Goal: Task Accomplishment & Management: Use online tool/utility

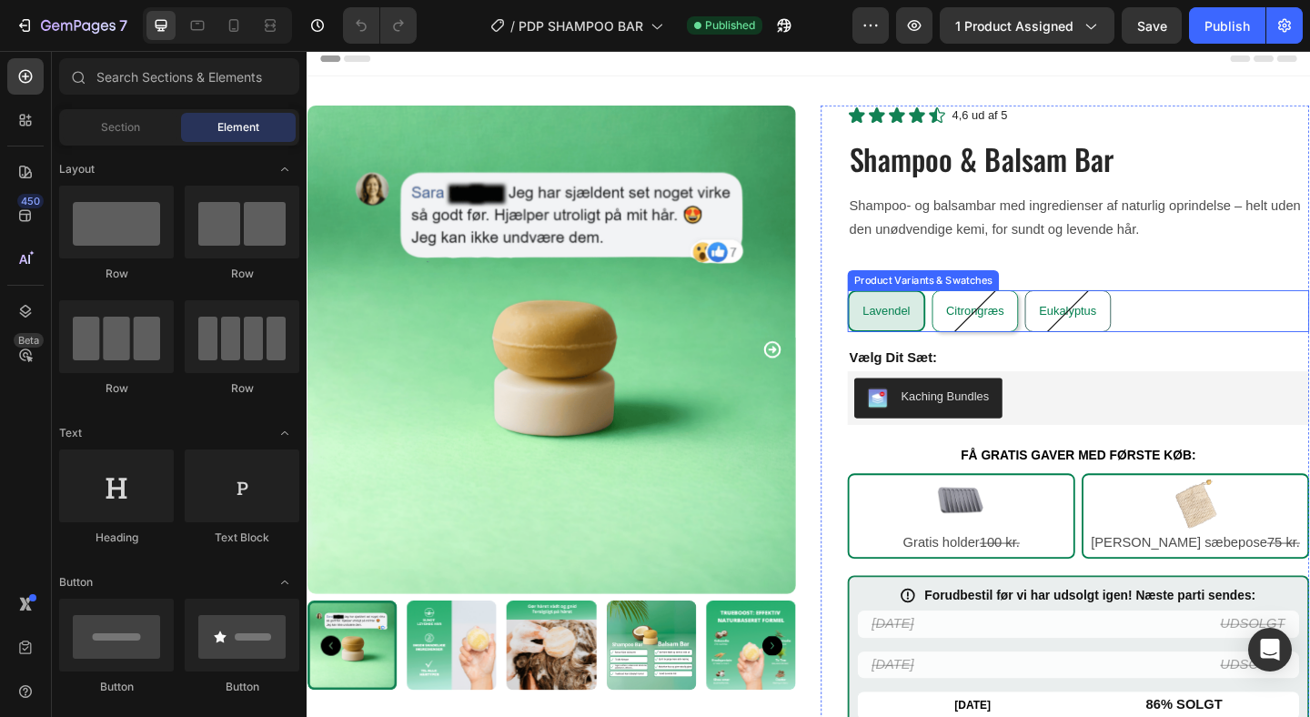
scroll to position [359, 0]
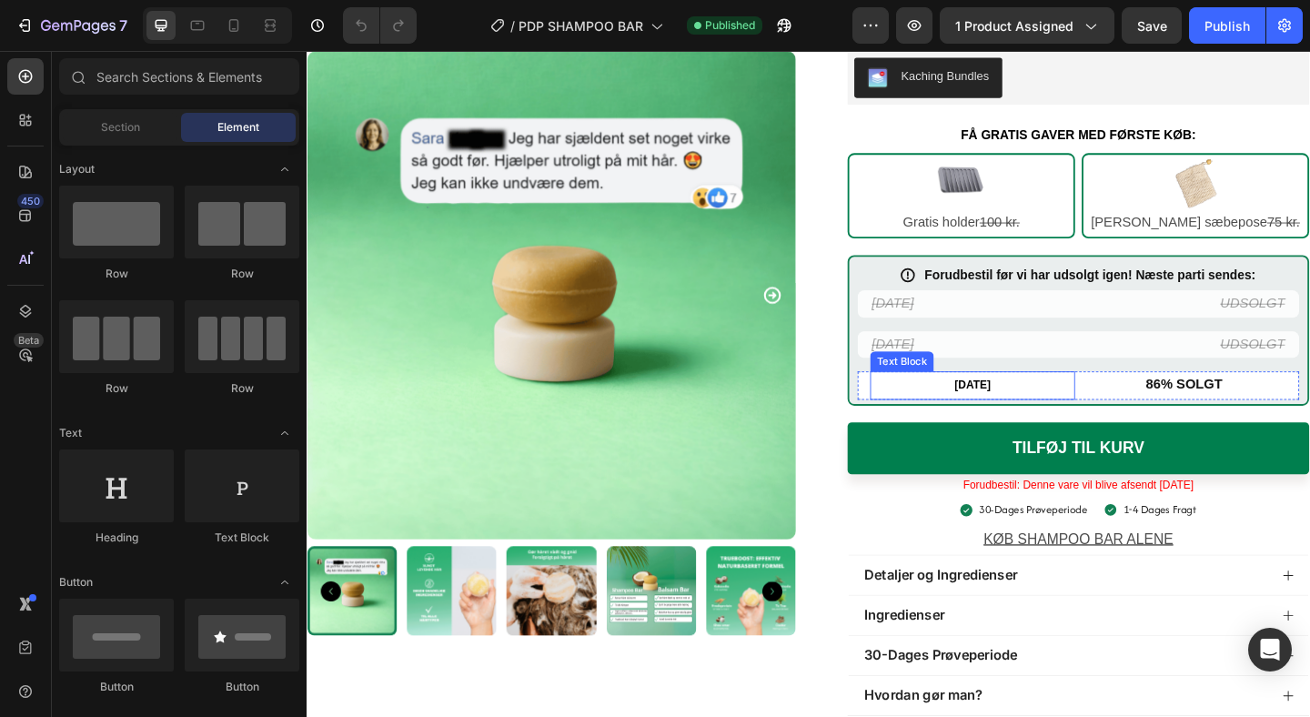
click at [1036, 417] on strong "[DATE]" at bounding box center [1031, 415] width 39 height 14
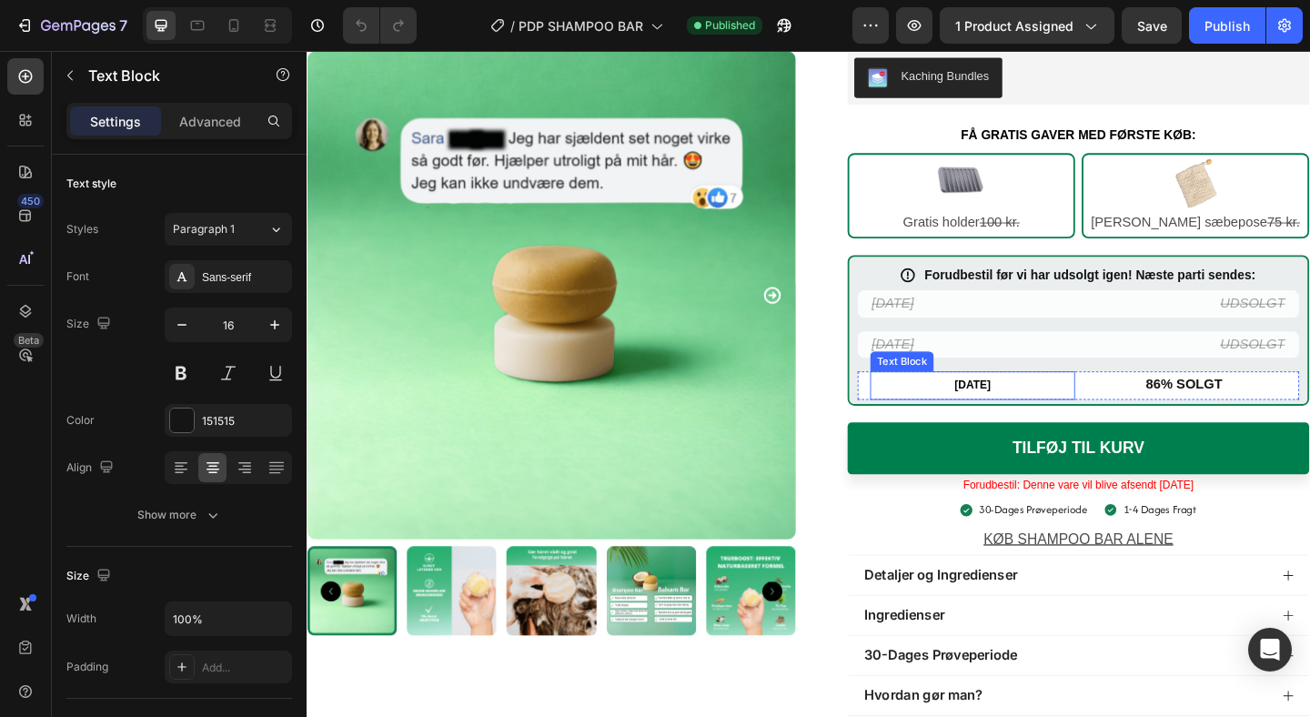
click at [1036, 417] on strong "[DATE]" at bounding box center [1031, 415] width 39 height 14
click at [1051, 421] on strong "[DATE]" at bounding box center [1031, 415] width 39 height 14
click at [1272, 529] on span "Forudbestil: Denne vare vil blive afsendt [DATE]" at bounding box center [1146, 523] width 251 height 14
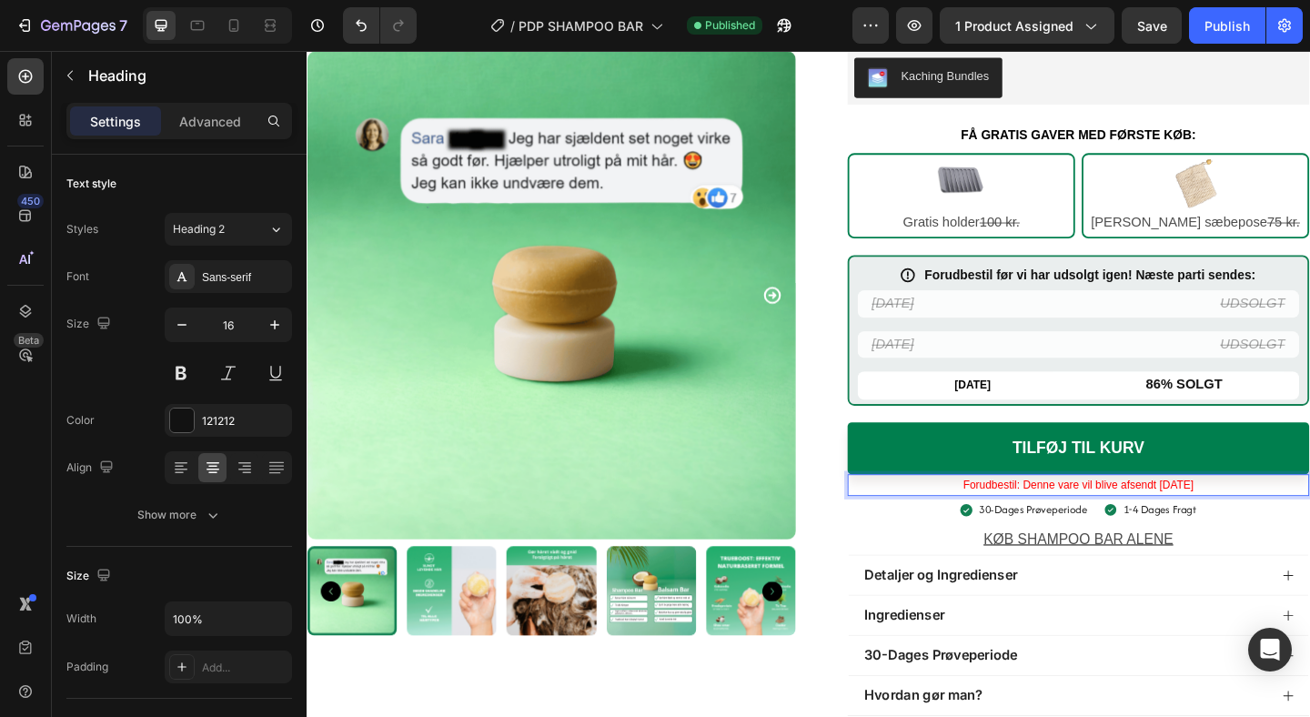
click at [1245, 527] on span "Forudbestil: Denne vare vil blive afsendt [DATE]" at bounding box center [1146, 523] width 251 height 14
click at [1272, 529] on span "Forudbestil: Denne vare vil blive afsendt [DATE]" at bounding box center [1146, 523] width 251 height 14
click at [201, 28] on icon at bounding box center [197, 25] width 18 height 18
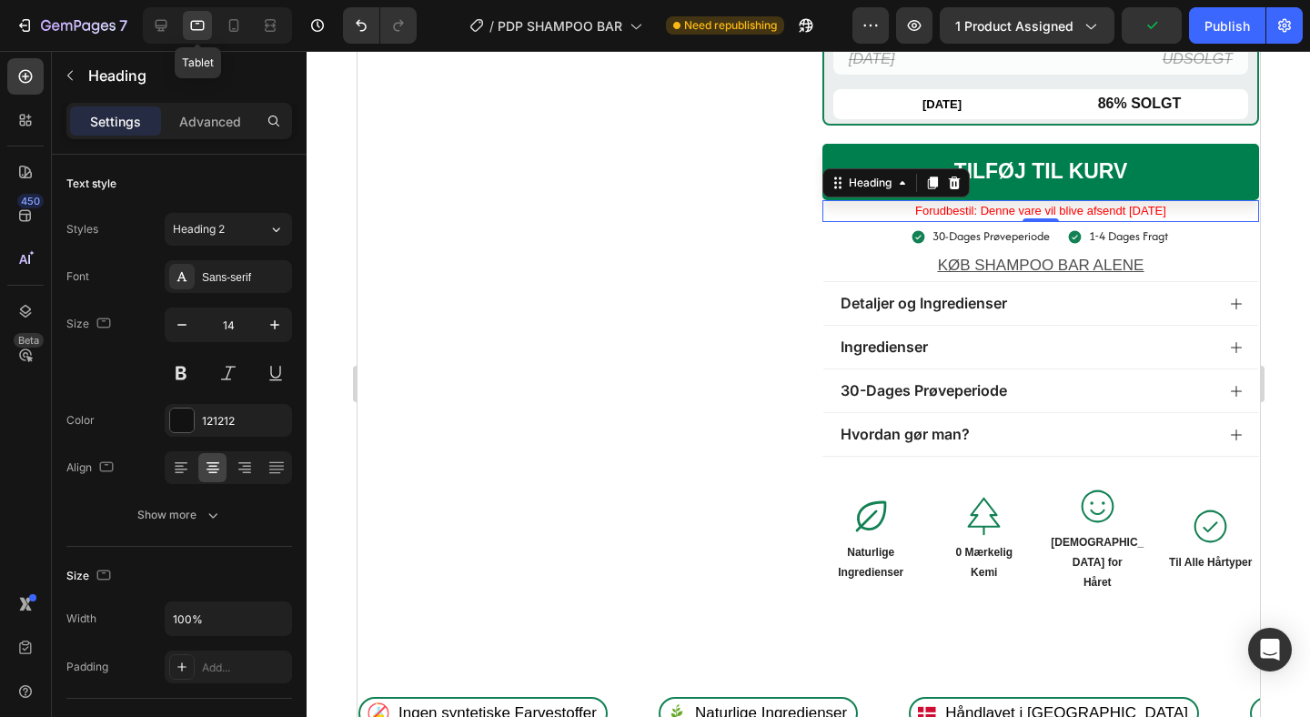
scroll to position [758, 0]
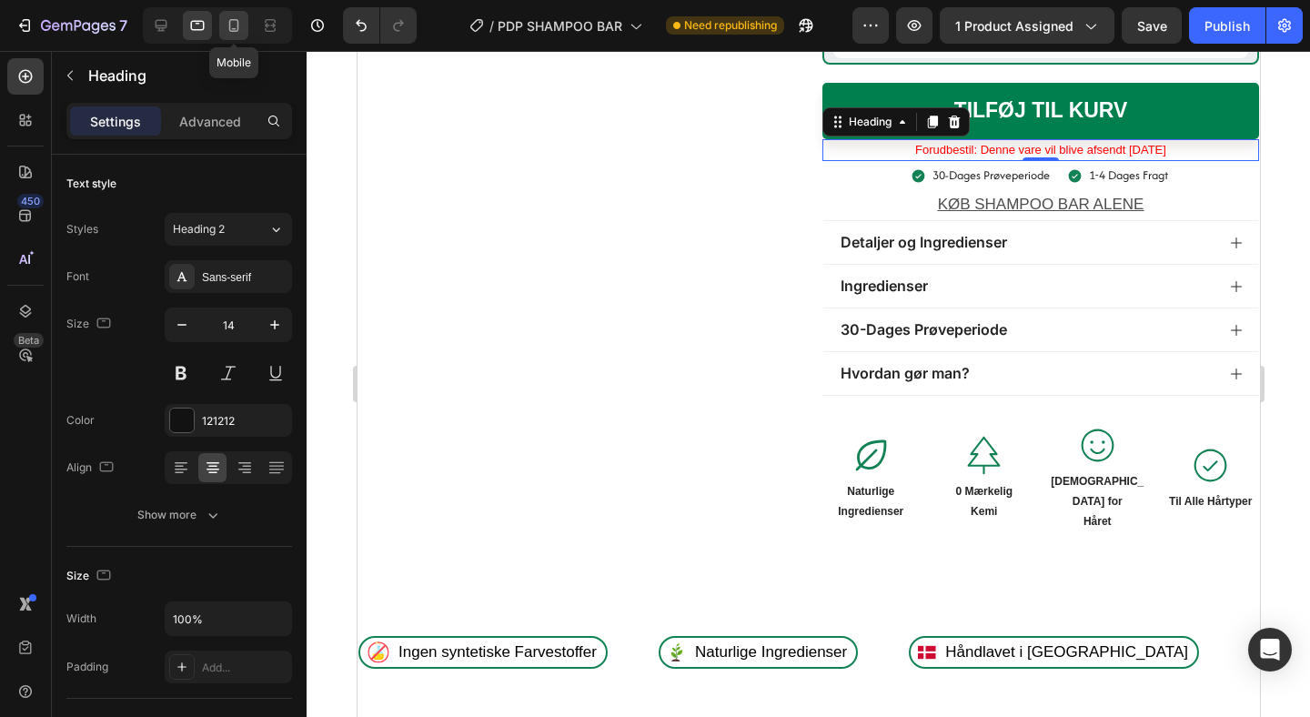
click at [237, 34] on icon at bounding box center [234, 25] width 18 height 18
type input "15"
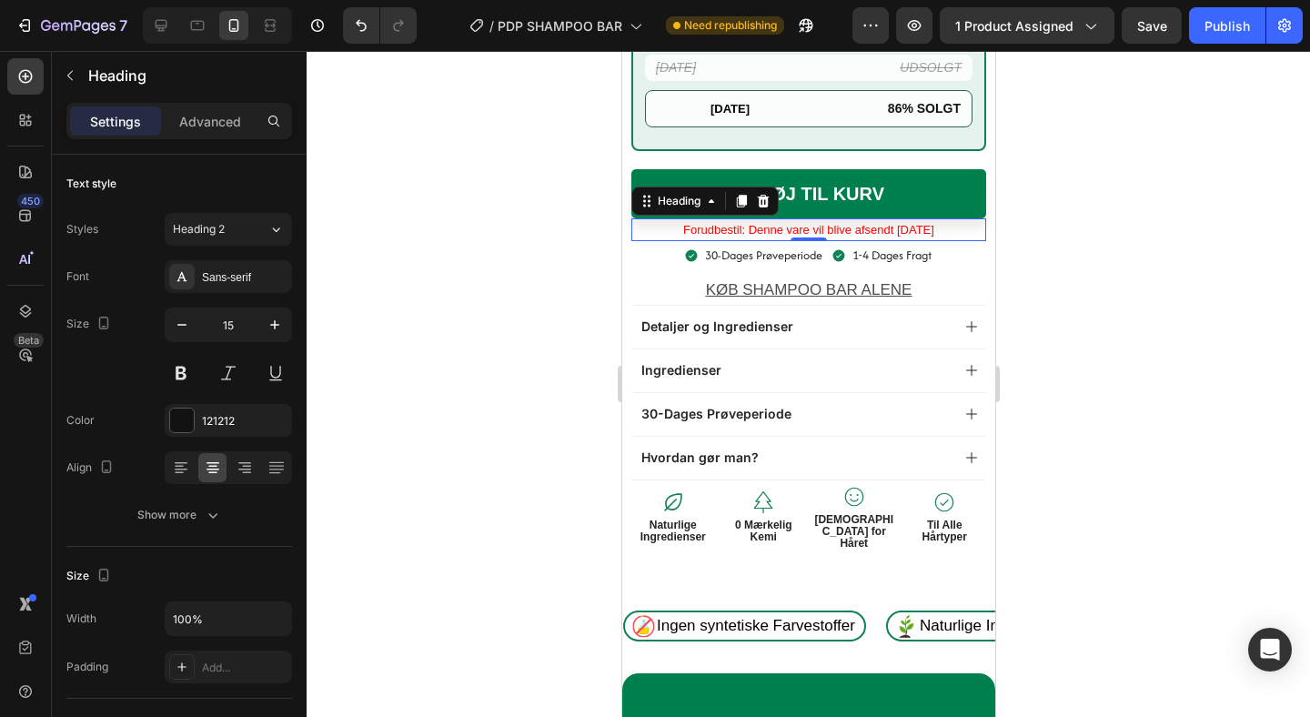
scroll to position [1054, 0]
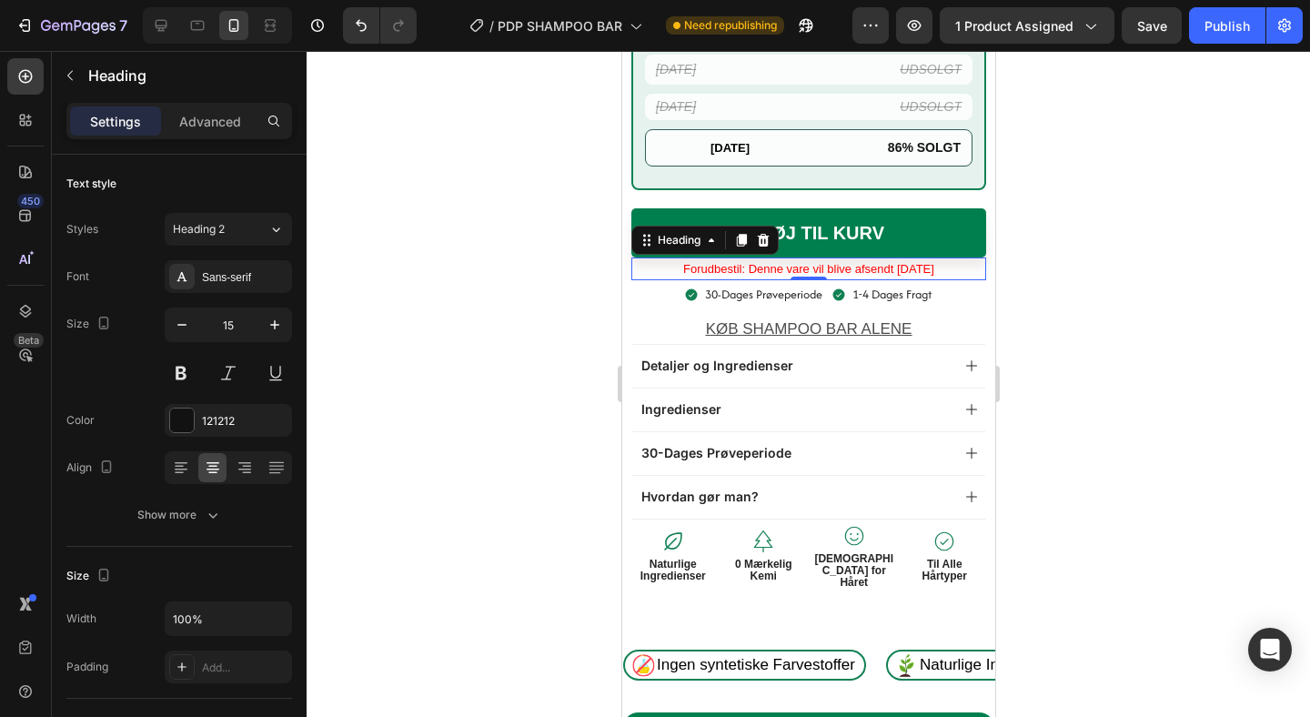
click at [1129, 174] on div at bounding box center [809, 384] width 1004 height 666
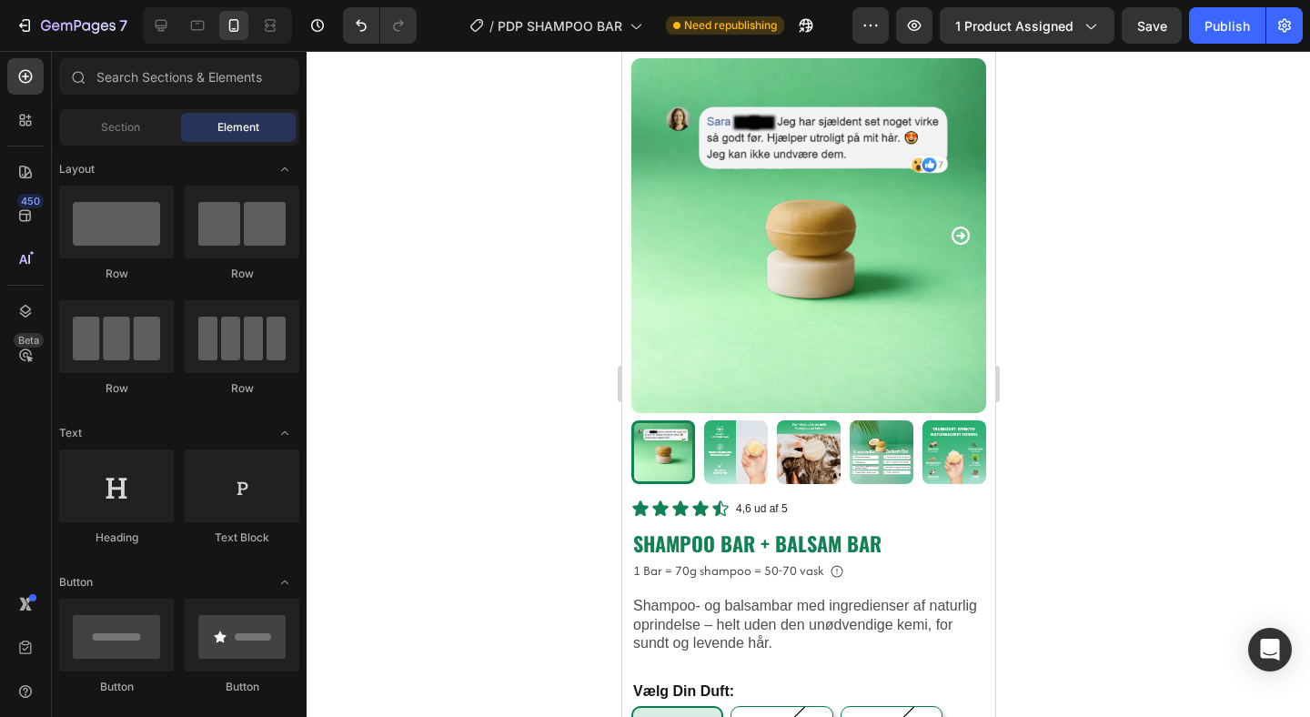
scroll to position [0, 0]
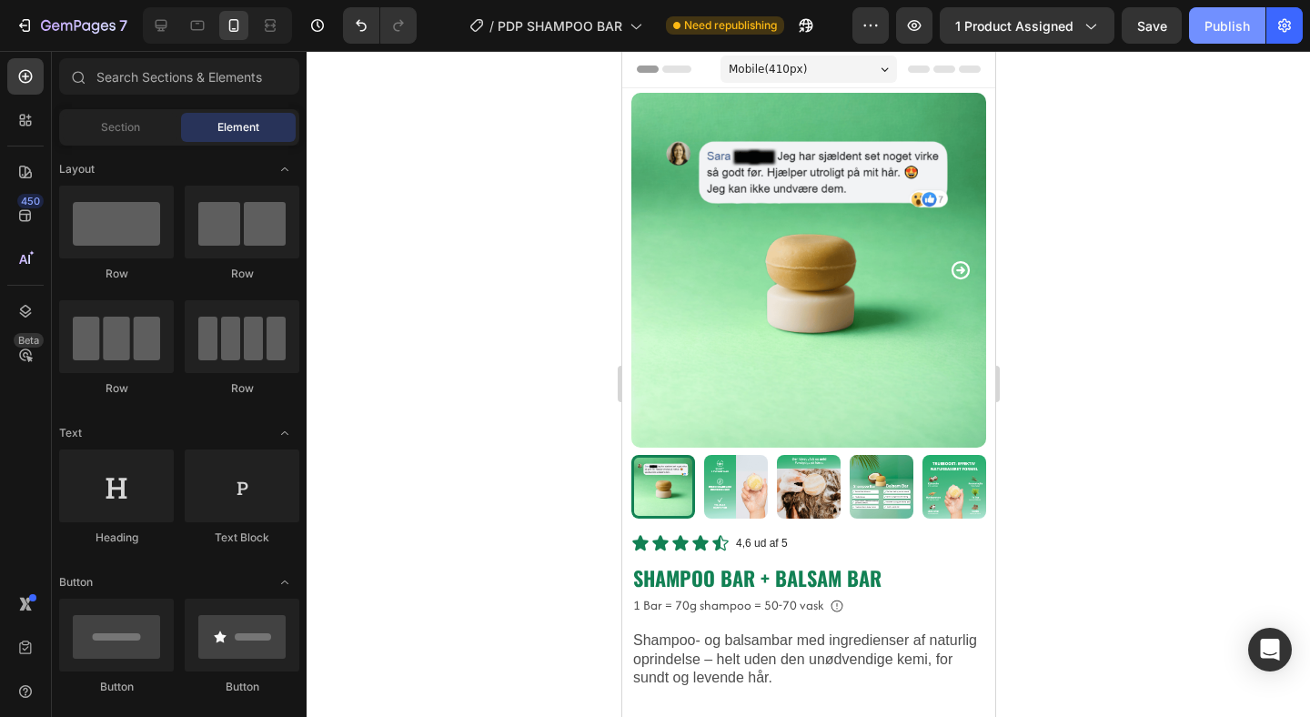
click at [1227, 20] on div "Publish" at bounding box center [1227, 25] width 45 height 19
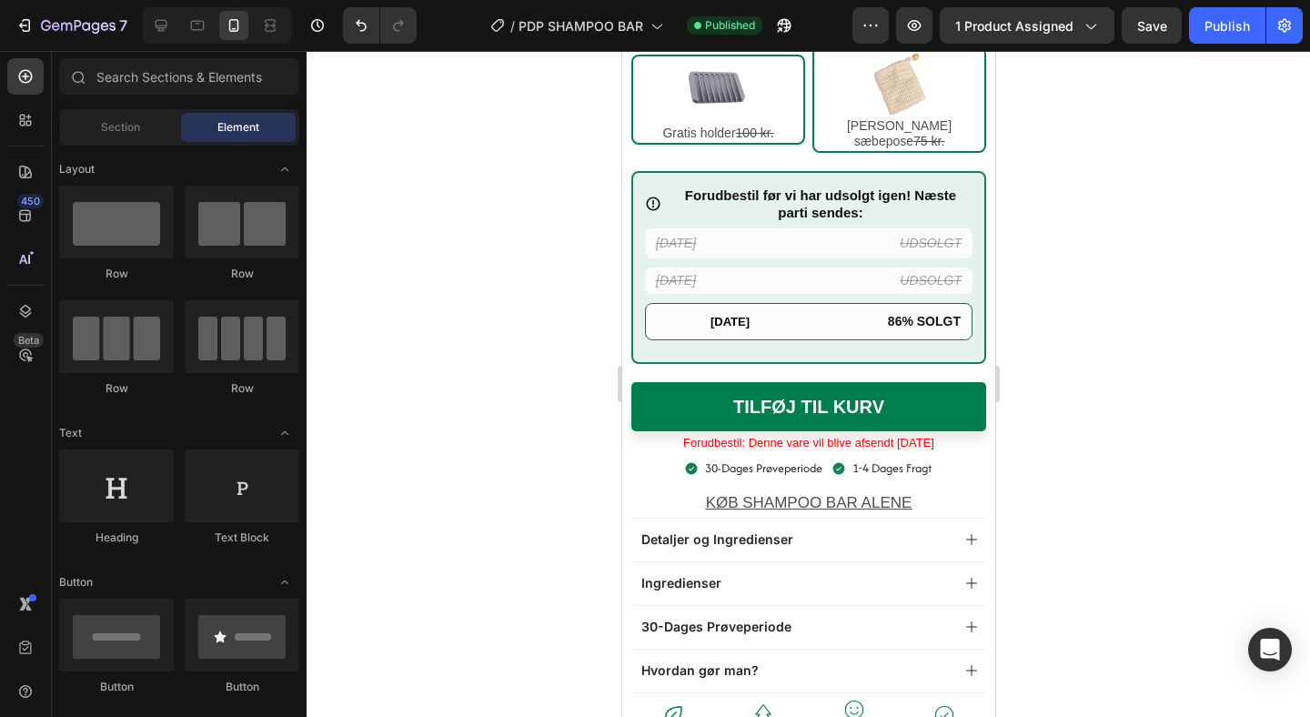
scroll to position [914, 0]
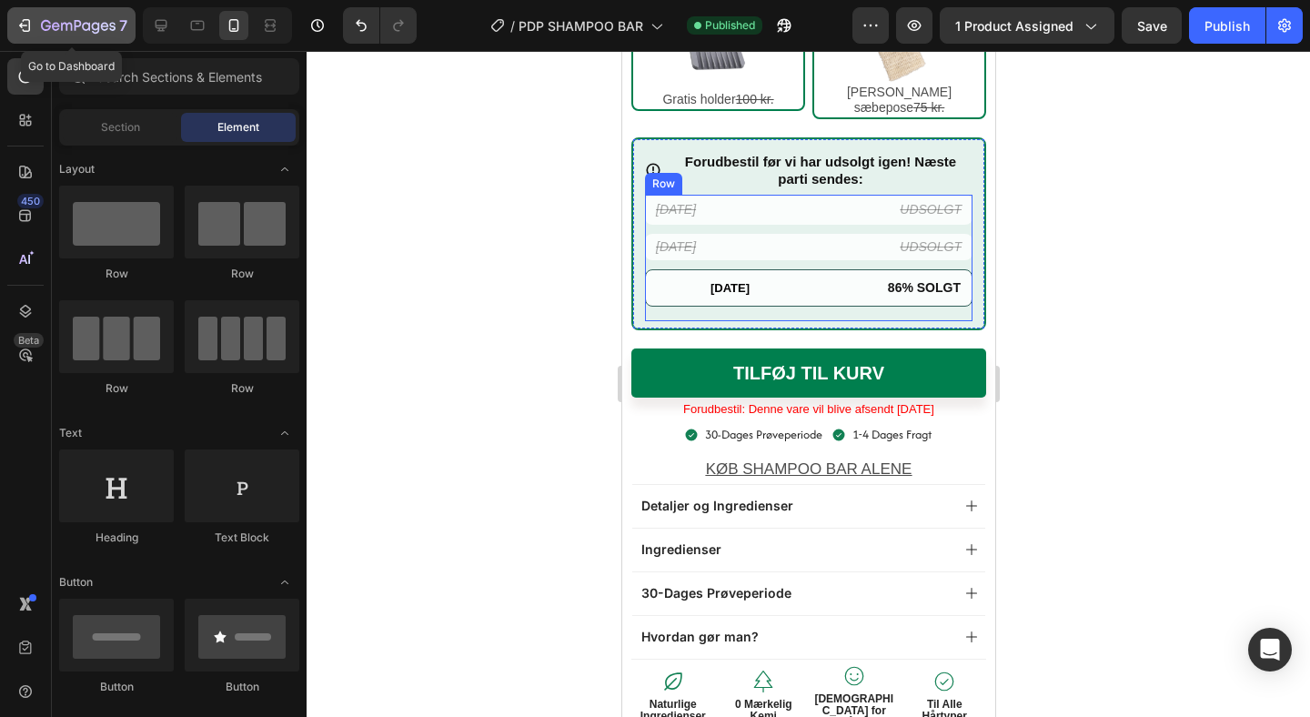
click at [92, 35] on div "7" at bounding box center [84, 26] width 86 height 22
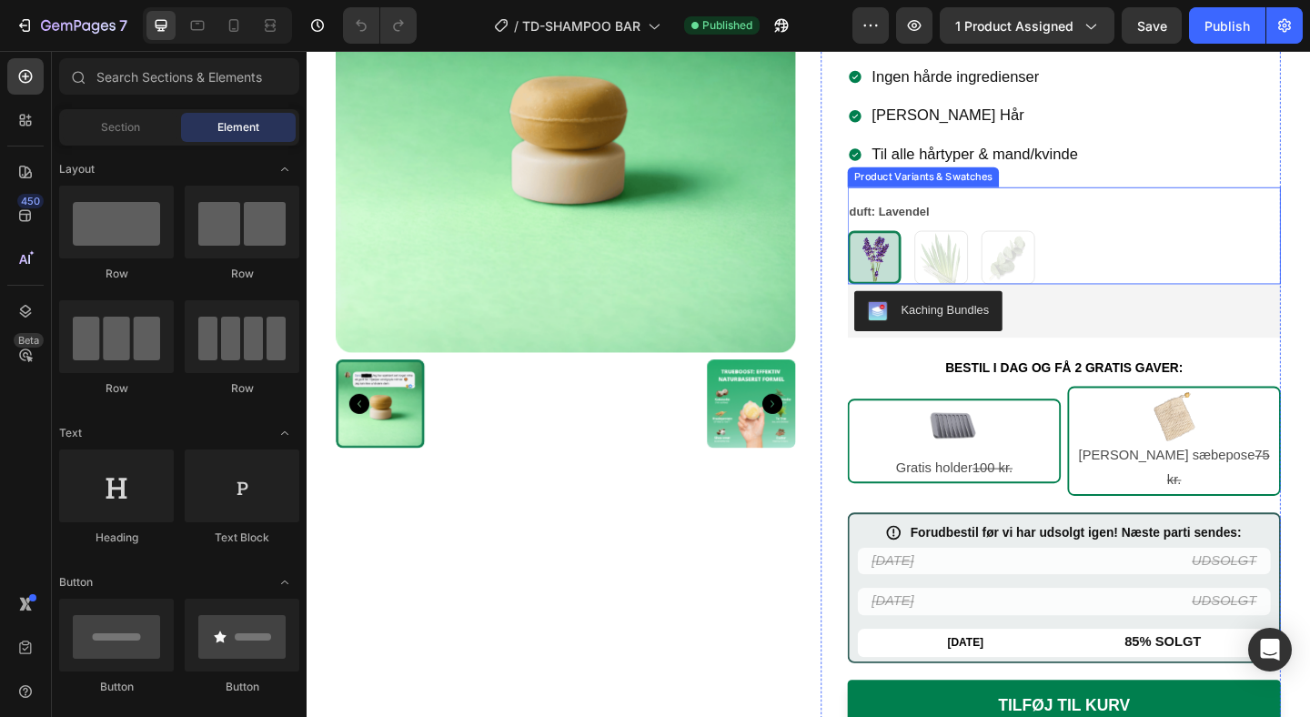
scroll to position [394, 0]
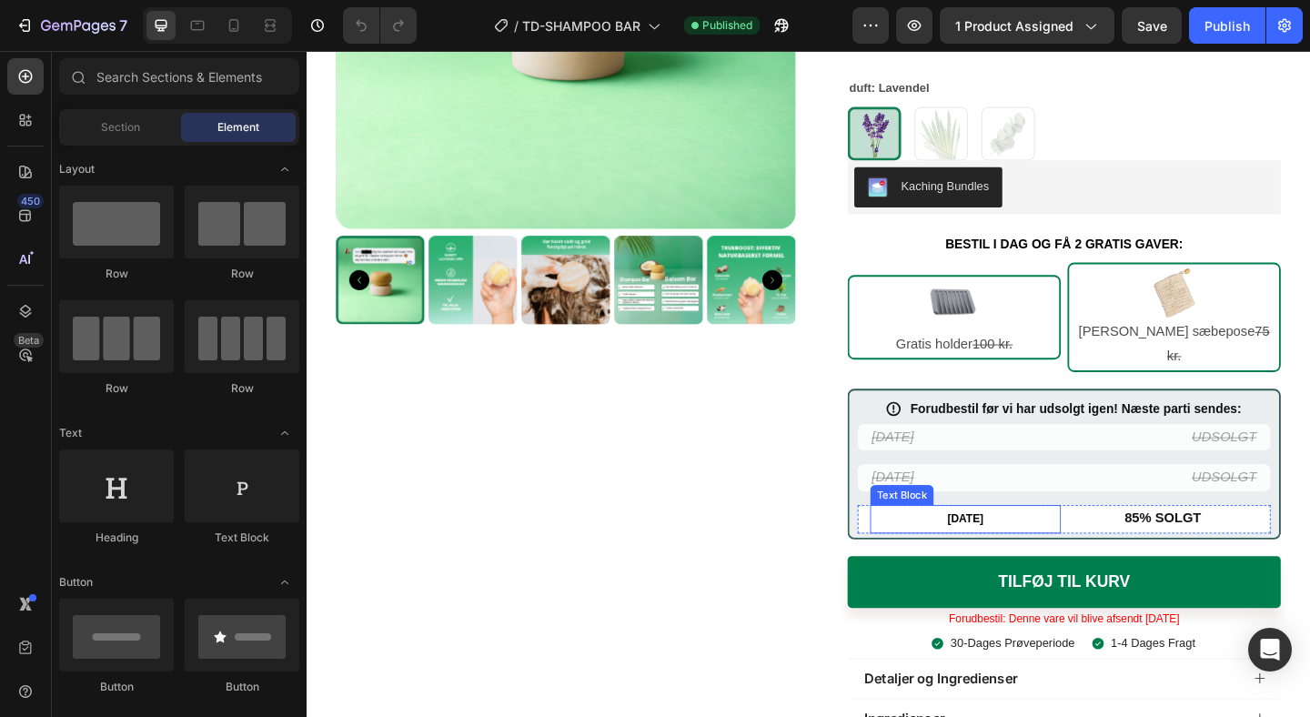
click at [1004, 553] on strong "[DATE]" at bounding box center [1023, 560] width 39 height 14
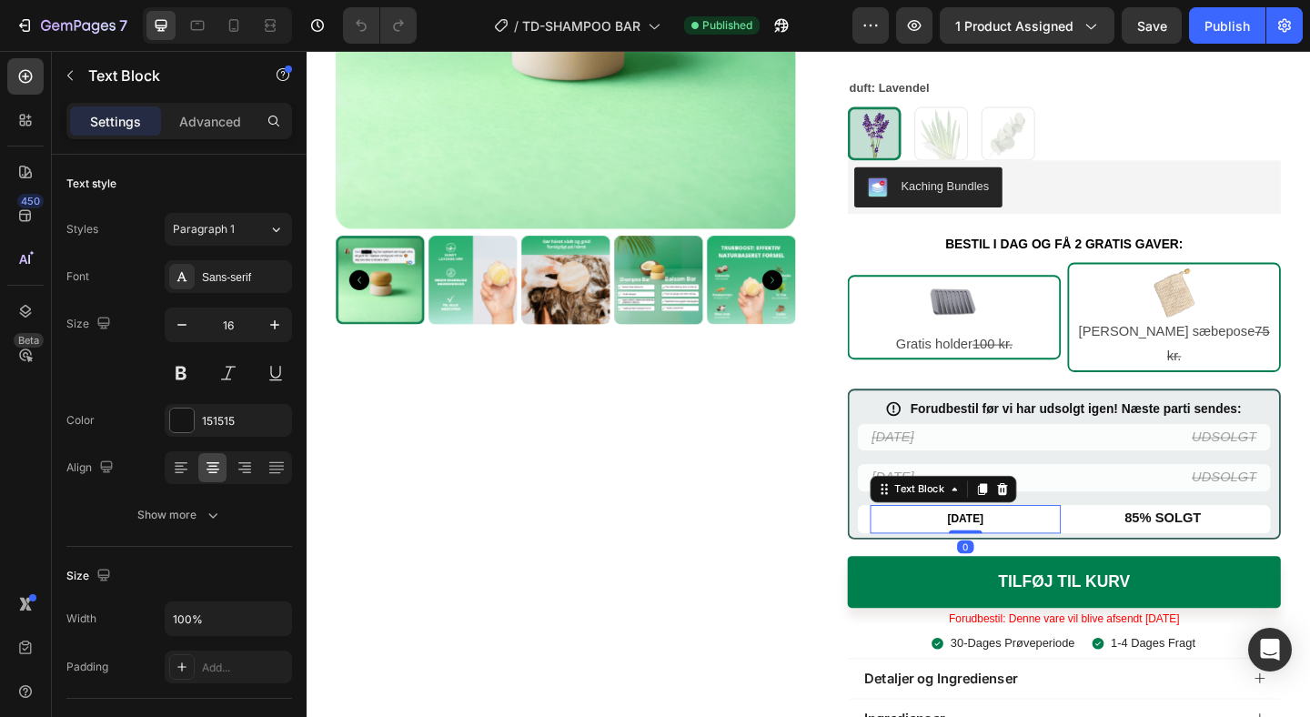
click at [1019, 553] on strong "[DATE]" at bounding box center [1023, 560] width 39 height 14
click at [1026, 553] on strong "[DATE]" at bounding box center [1023, 560] width 39 height 14
click at [1043, 553] on strong "[DATE]" at bounding box center [1023, 560] width 39 height 14
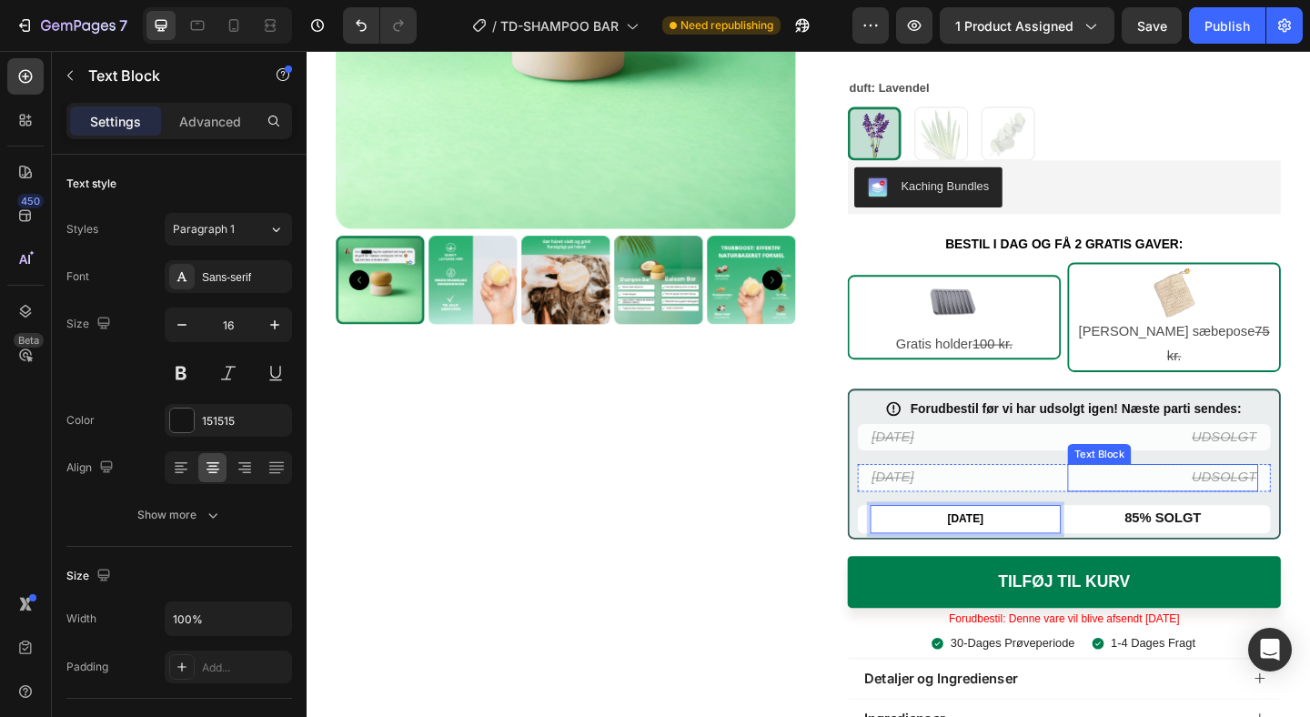
scroll to position [497, 0]
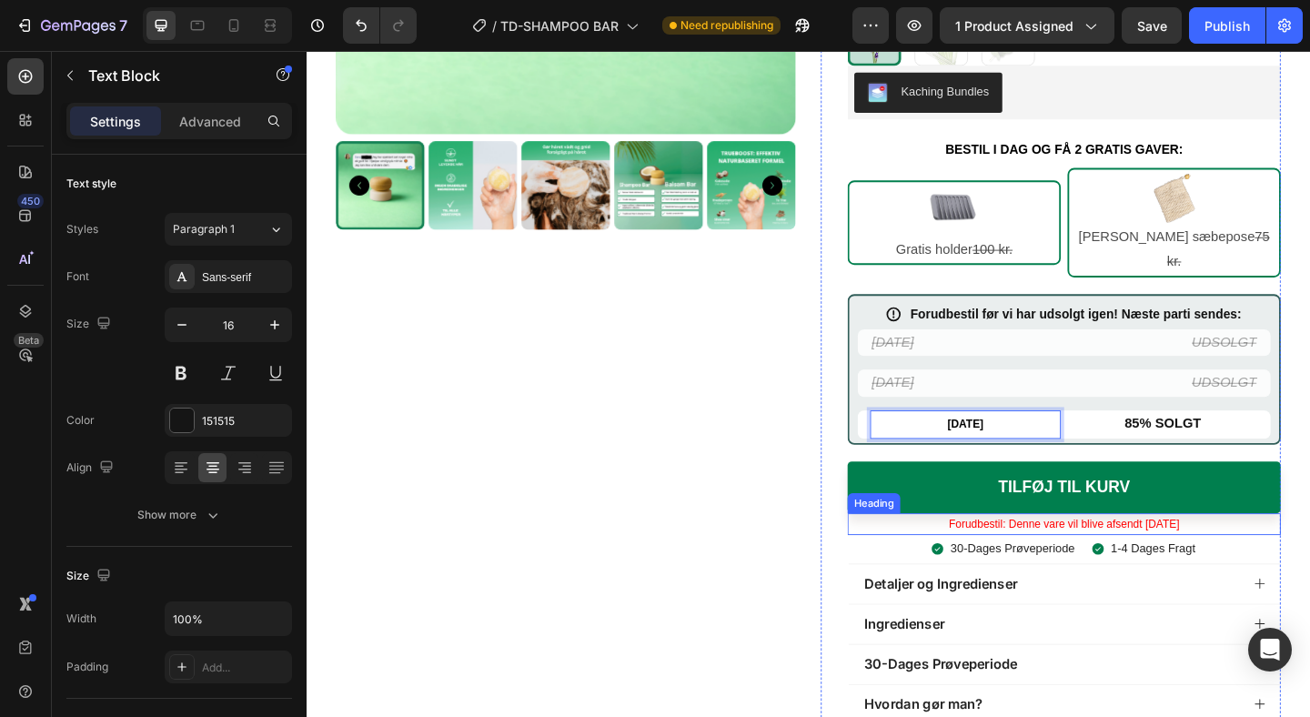
click at [1213, 559] on span "Forudbestil: Denne vare vil blive afsendt [DATE]" at bounding box center [1131, 566] width 251 height 14
click at [1230, 559] on span "Forudbestil: Denne vare vil blive afsendt [DATE]" at bounding box center [1131, 566] width 251 height 14
click at [1257, 559] on span "Forudbestil: Denne vare vil blive afsendt [DATE]" at bounding box center [1131, 566] width 251 height 14
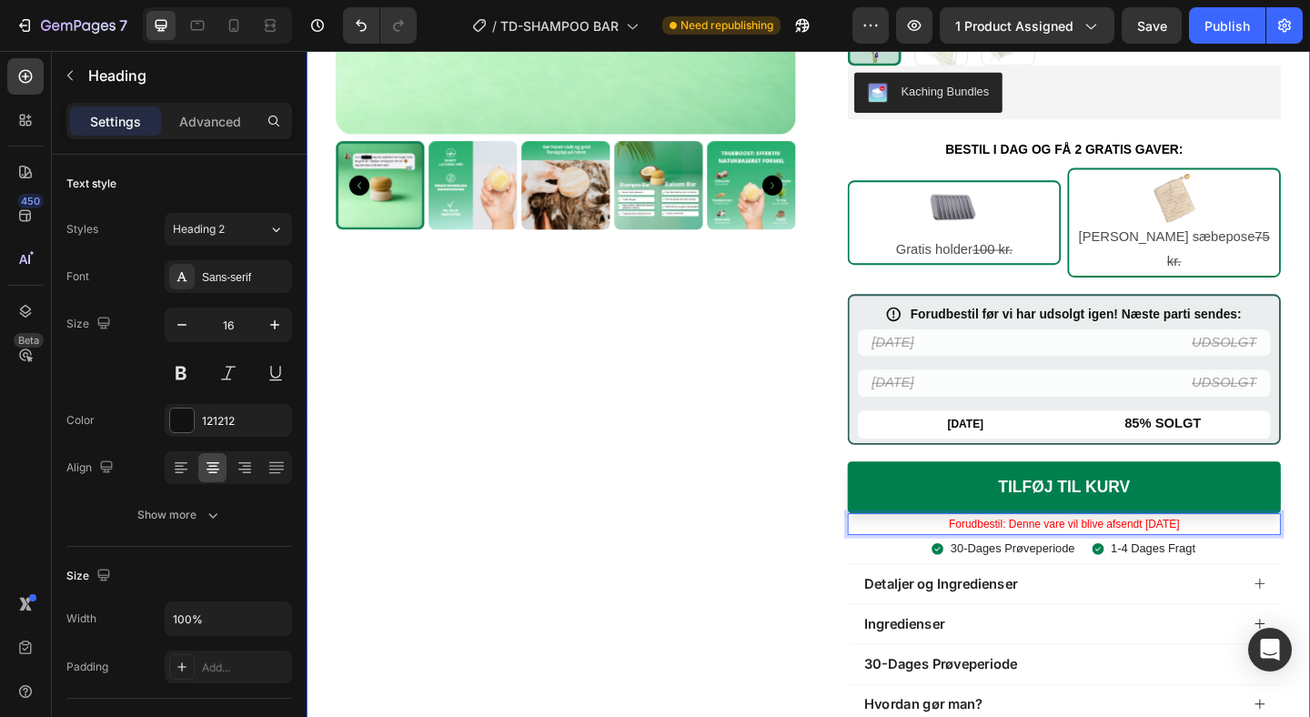
click at [703, 496] on div "Product Images Row" at bounding box center [589, 288] width 500 height 1294
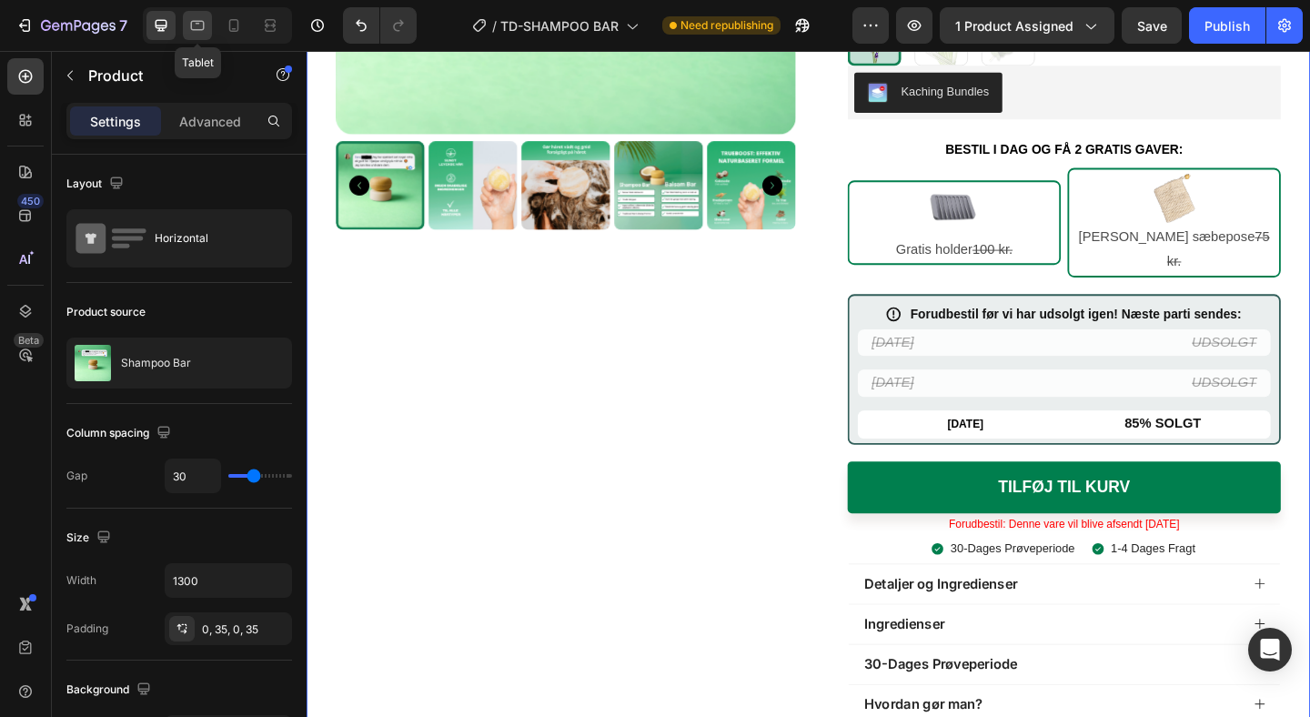
click at [207, 12] on div at bounding box center [197, 25] width 29 height 29
type input "100%"
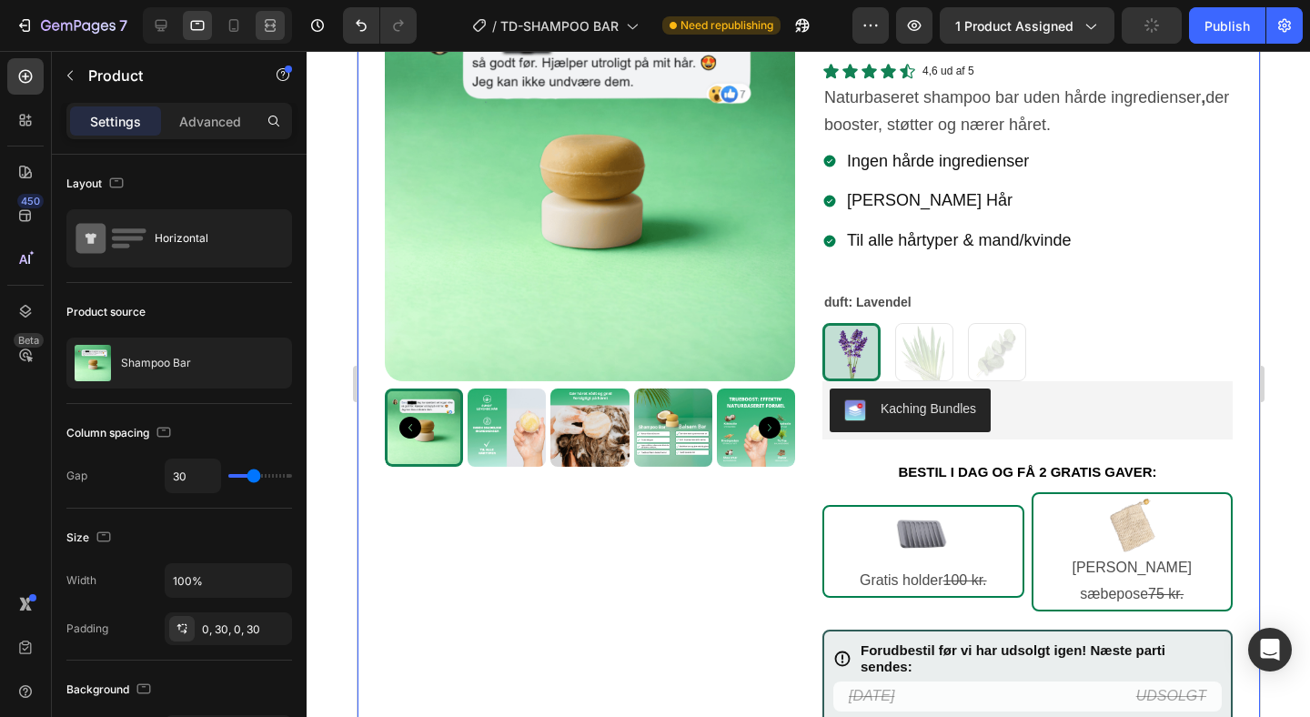
scroll to position [17, 0]
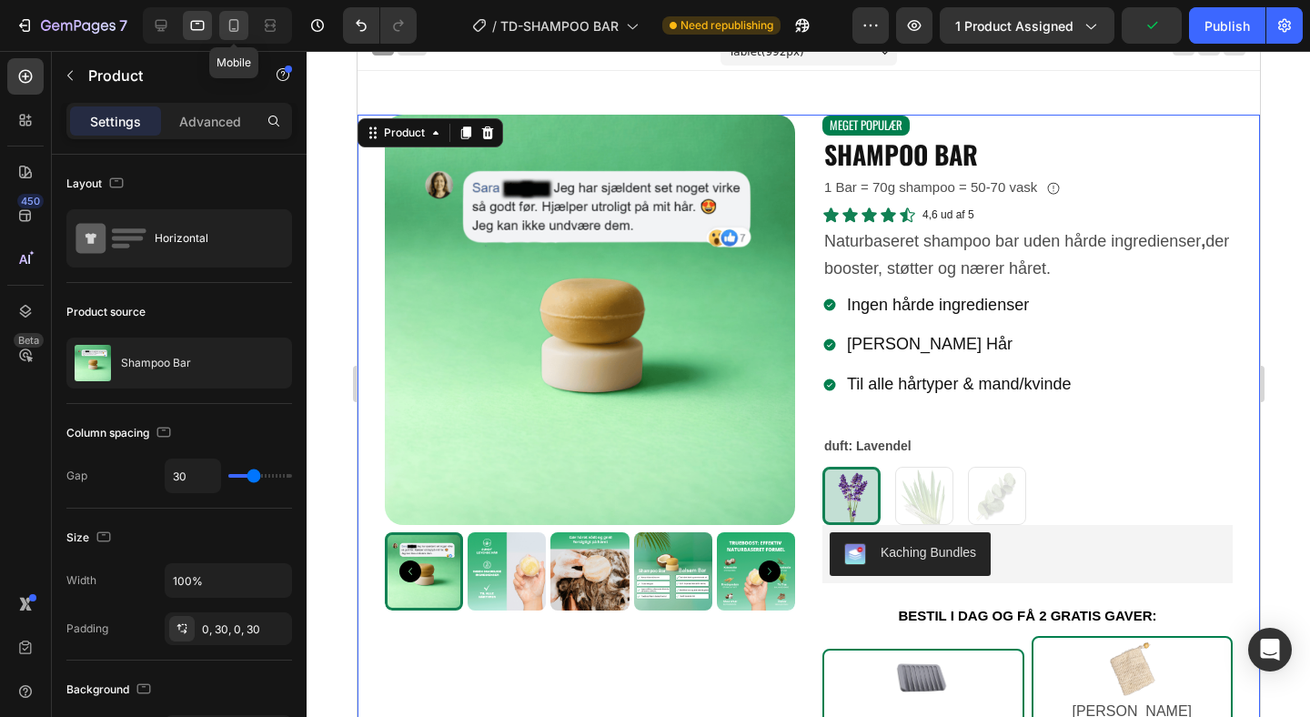
click at [226, 20] on icon at bounding box center [234, 25] width 18 height 18
type input "0"
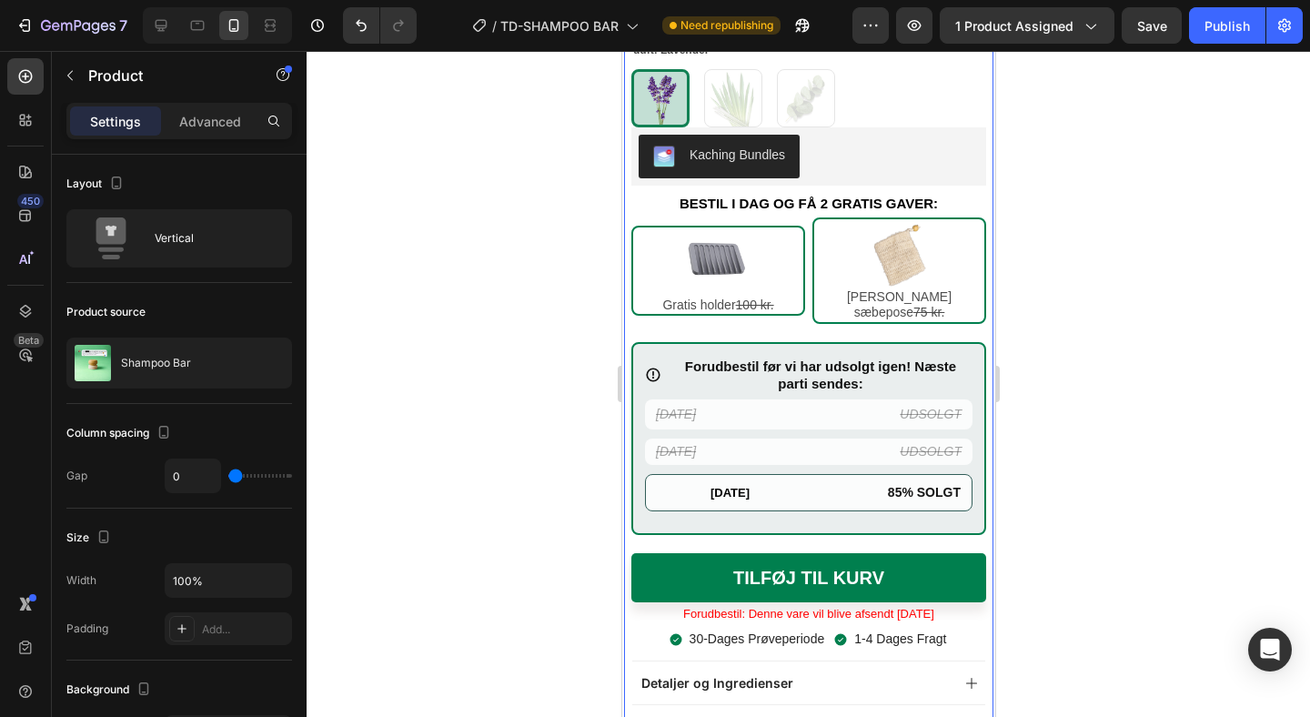
scroll to position [735, 0]
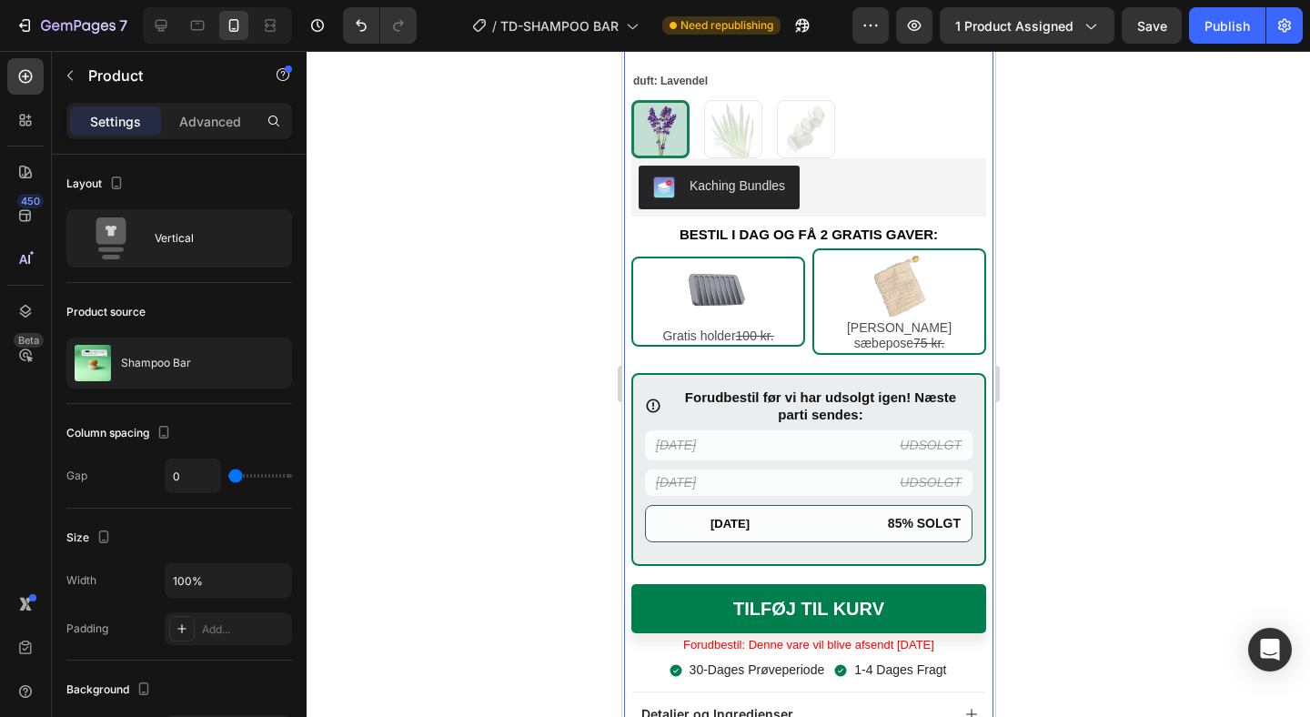
click at [194, 9] on div at bounding box center [217, 25] width 149 height 36
click at [194, 26] on icon at bounding box center [197, 25] width 18 height 18
type input "30"
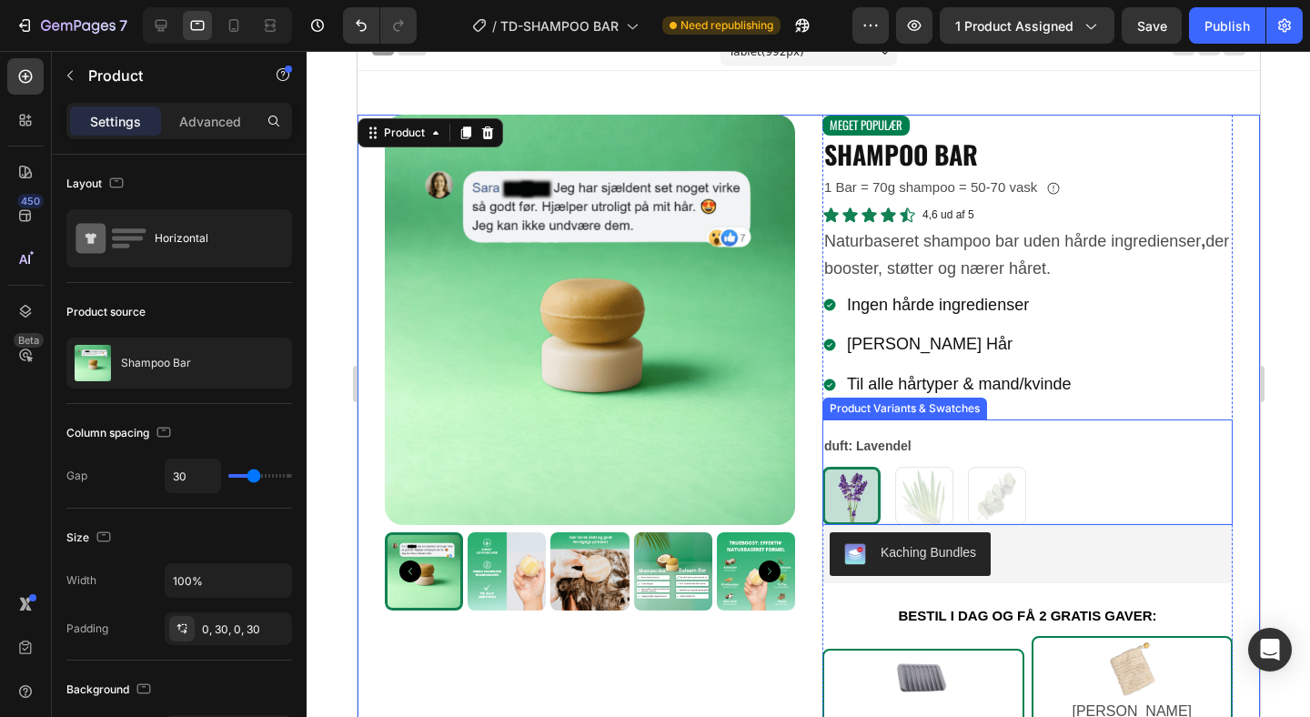
scroll to position [414, 0]
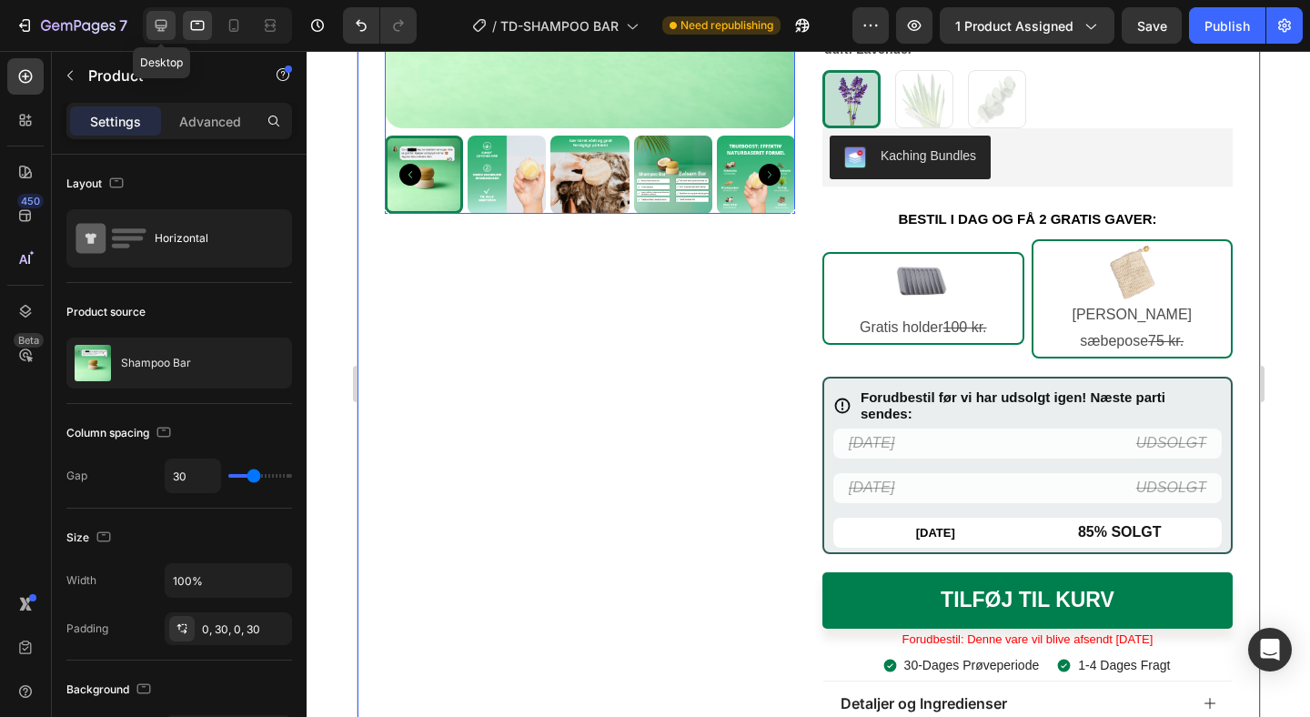
click at [157, 26] on icon at bounding box center [161, 25] width 18 height 18
type input "1300"
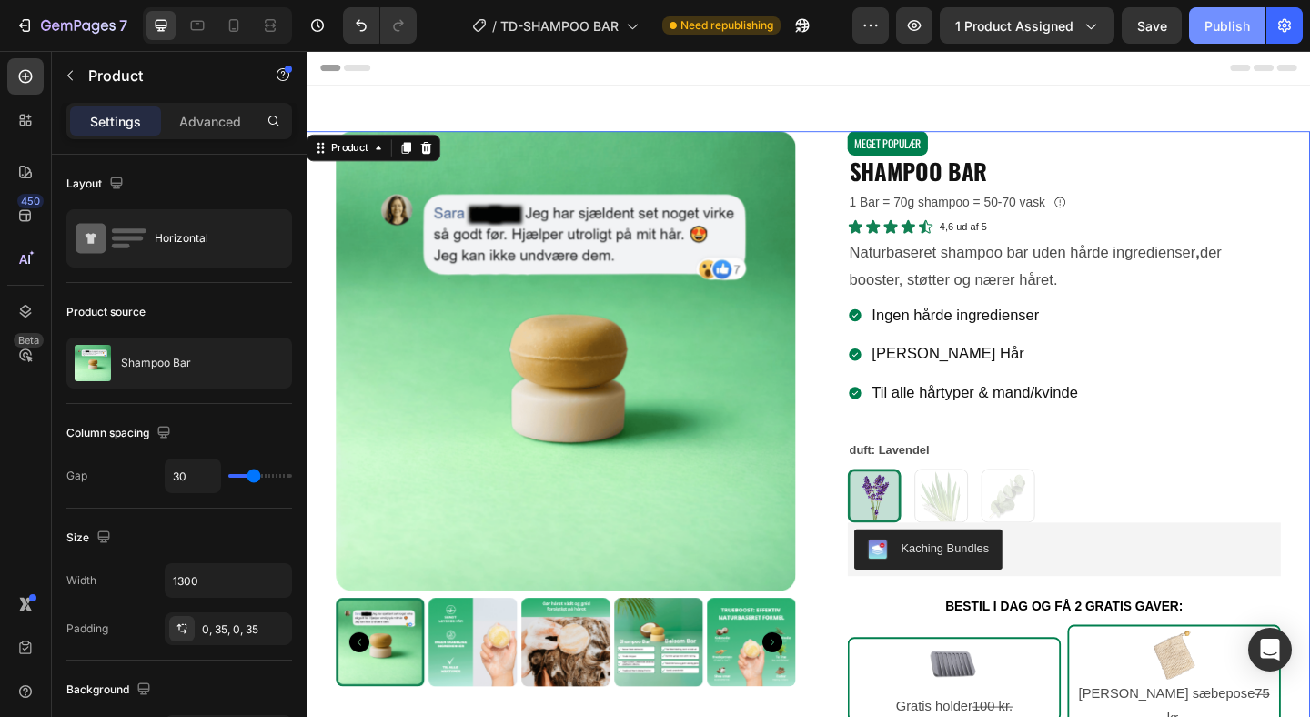
click at [1228, 14] on button "Publish" at bounding box center [1227, 25] width 76 height 36
click at [241, 32] on icon at bounding box center [234, 25] width 18 height 18
type input "0"
type input "100%"
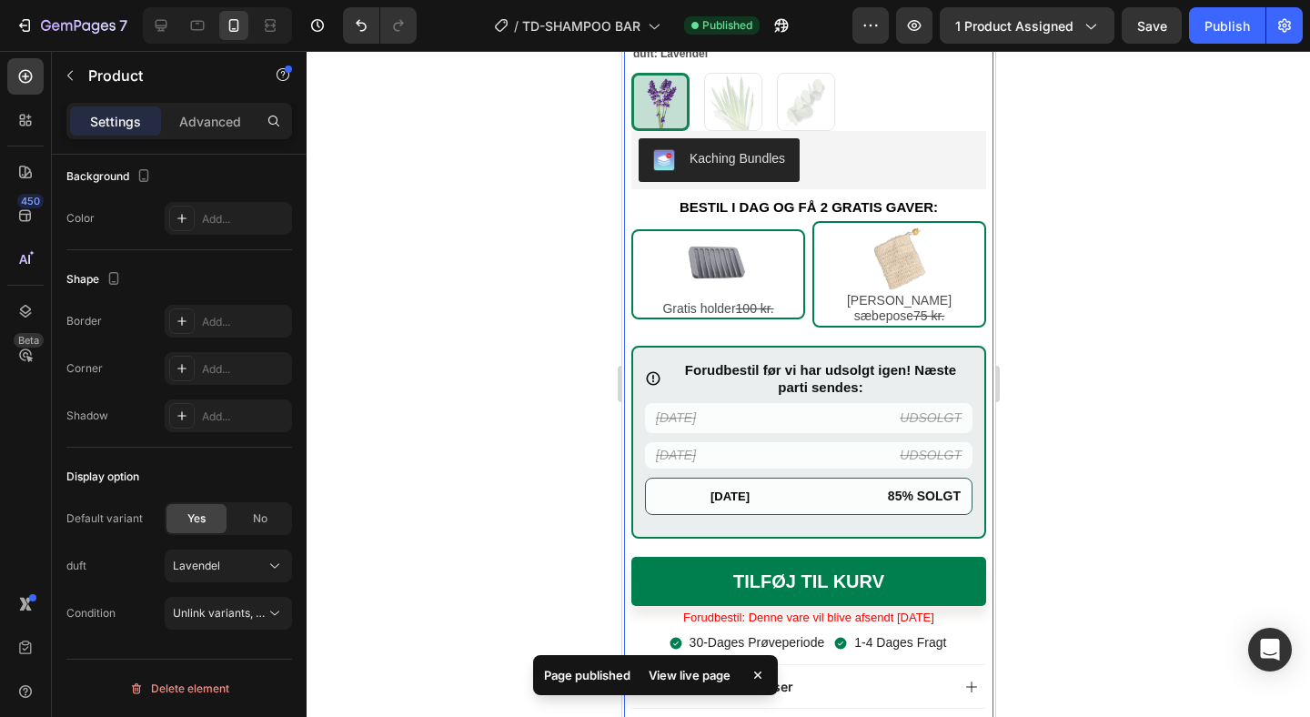
scroll to position [974, 0]
